Goal: Information Seeking & Learning: Learn about a topic

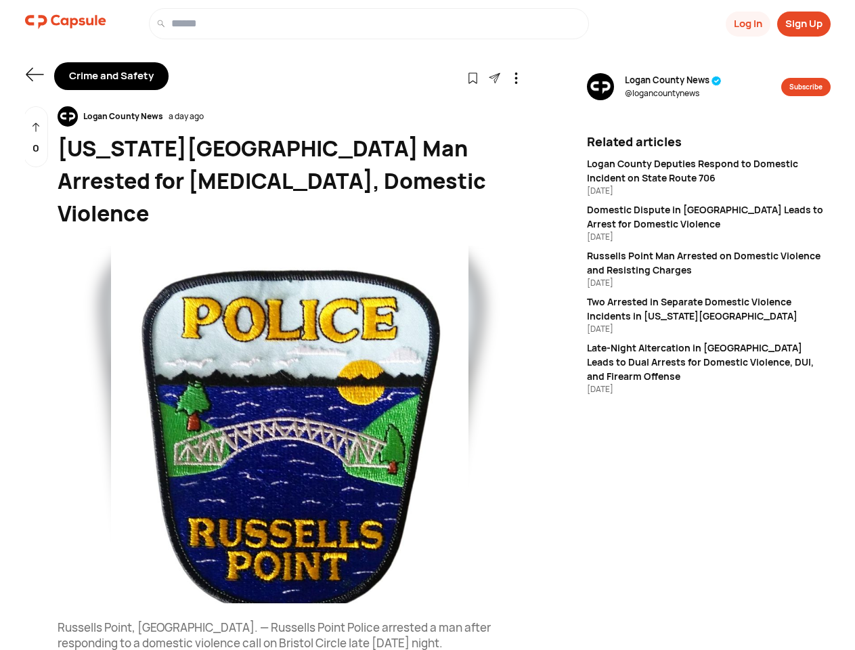
click at [746, 24] on button "Log In" at bounding box center [747, 24] width 45 height 25
click at [803, 24] on button "Sign Up" at bounding box center [803, 24] width 53 height 25
click at [35, 74] on icon at bounding box center [35, 75] width 18 height 14
click at [472, 77] on icon at bounding box center [473, 78] width 12 height 12
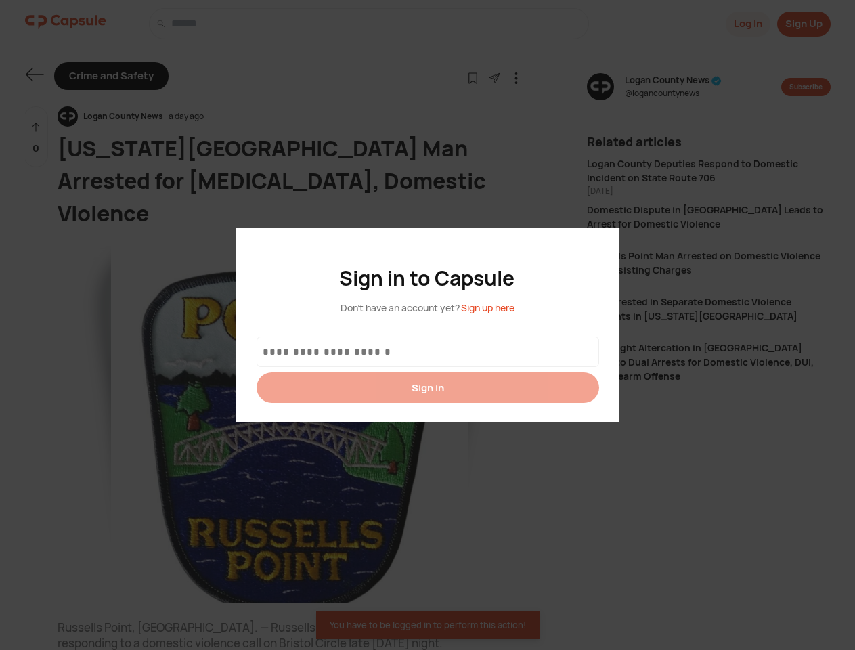
click at [494, 77] on div at bounding box center [427, 325] width 855 height 650
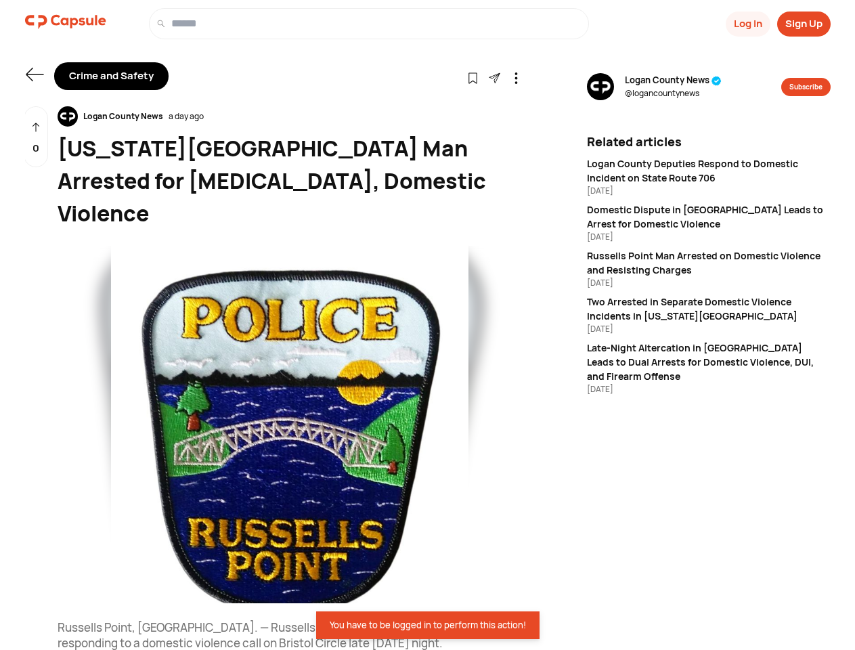
click at [516, 77] on icon at bounding box center [516, 78] width 12 height 12
click at [290, 116] on div "Logan County News a day ago" at bounding box center [290, 116] width 464 height 20
click at [290, 392] on img at bounding box center [290, 424] width 464 height 357
click at [36, 137] on div "0" at bounding box center [36, 137] width 24 height 62
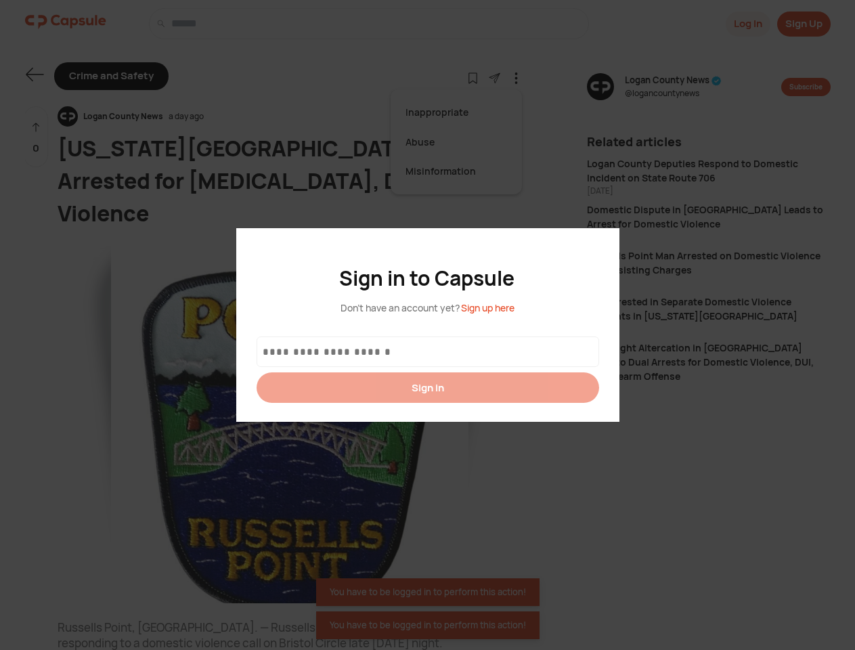
click at [673, 87] on div at bounding box center [427, 325] width 855 height 650
